Goal: Transaction & Acquisition: Purchase product/service

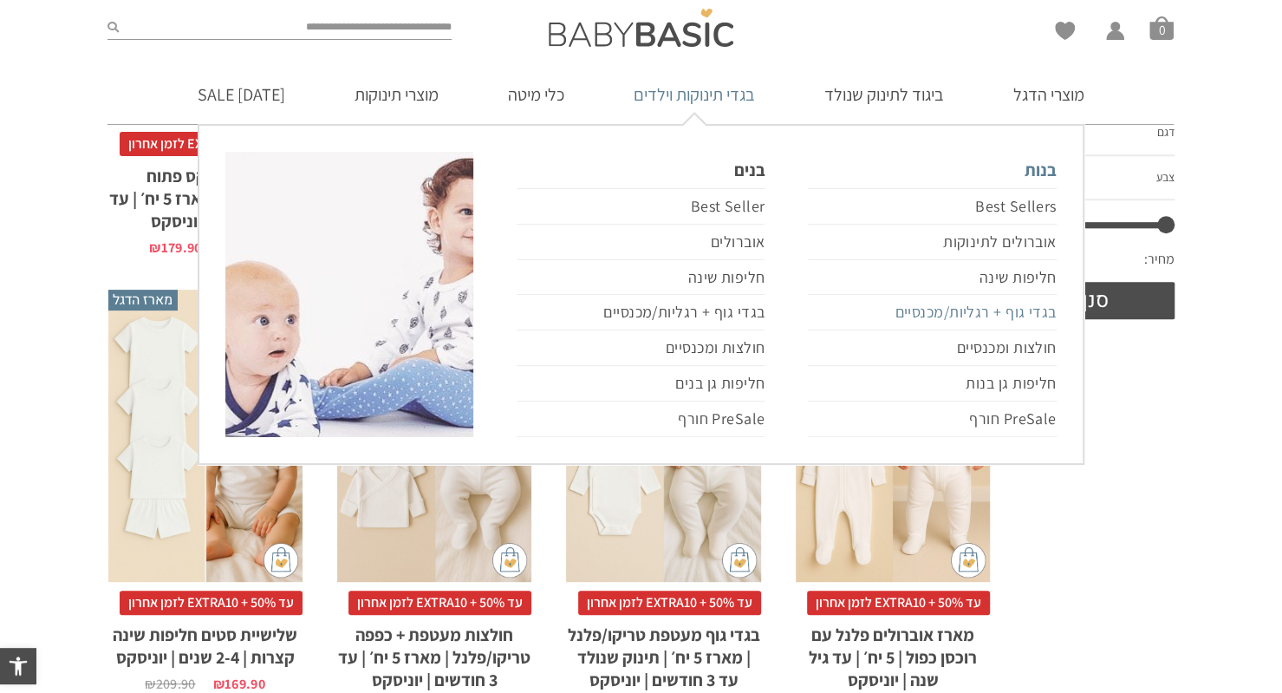
click at [947, 317] on link "בגדי גוף + רגליות/מכנסיים" at bounding box center [932, 313] width 248 height 36
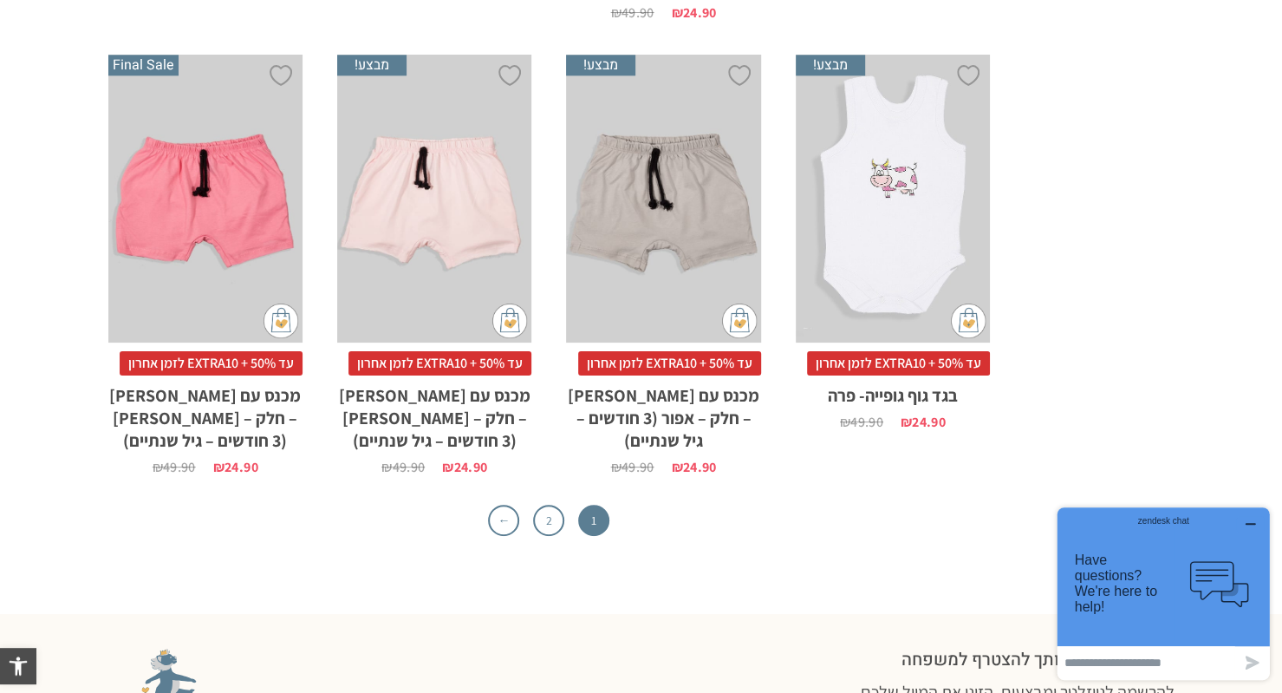
scroll to position [5411, 0]
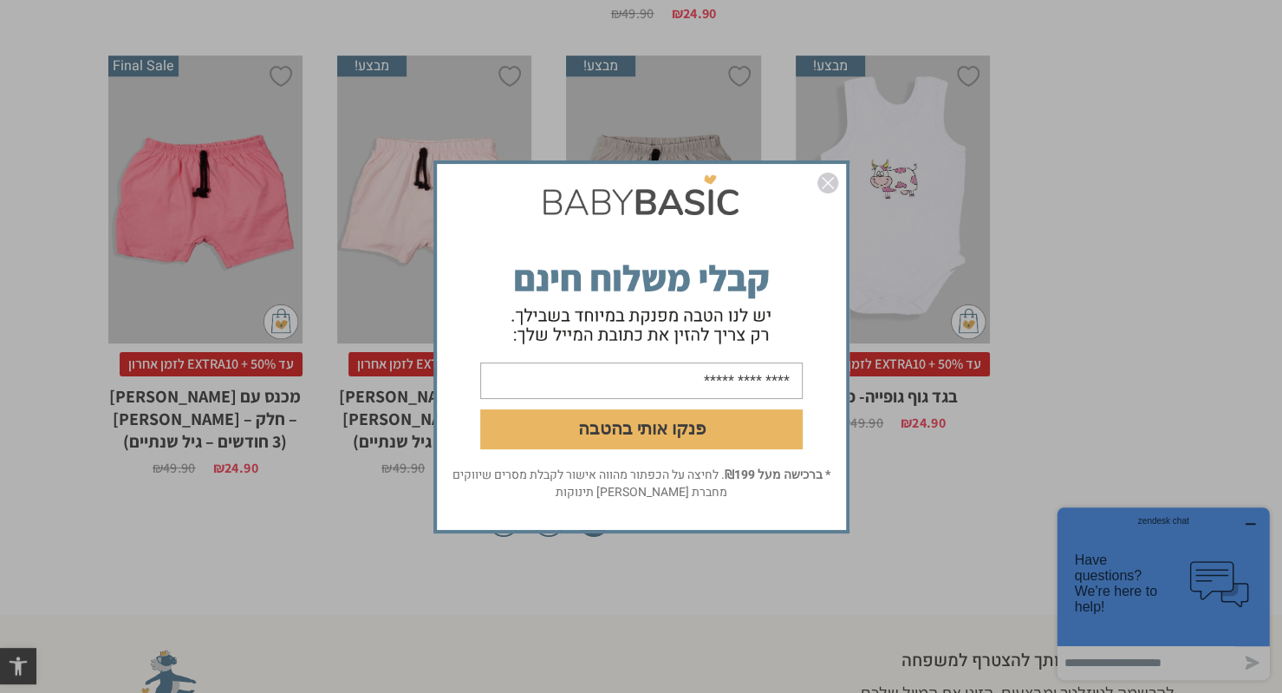
click at [823, 186] on img "סגור" at bounding box center [828, 183] width 21 height 21
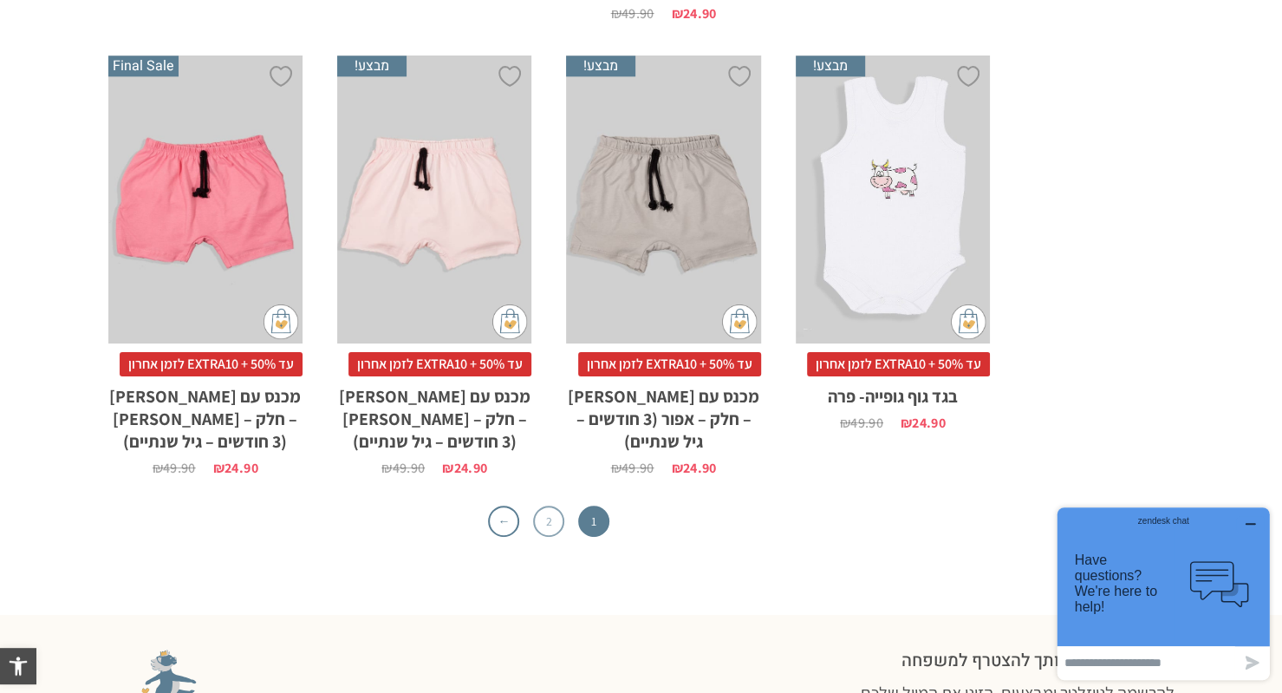
click at [553, 506] on link "2" at bounding box center [548, 521] width 31 height 31
